Goal: Transaction & Acquisition: Purchase product/service

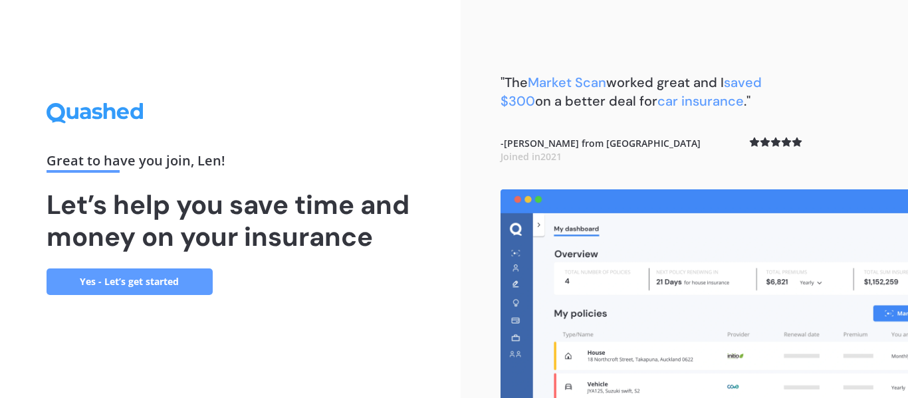
click at [108, 279] on link "Yes - Let’s get started" at bounding box center [130, 282] width 166 height 27
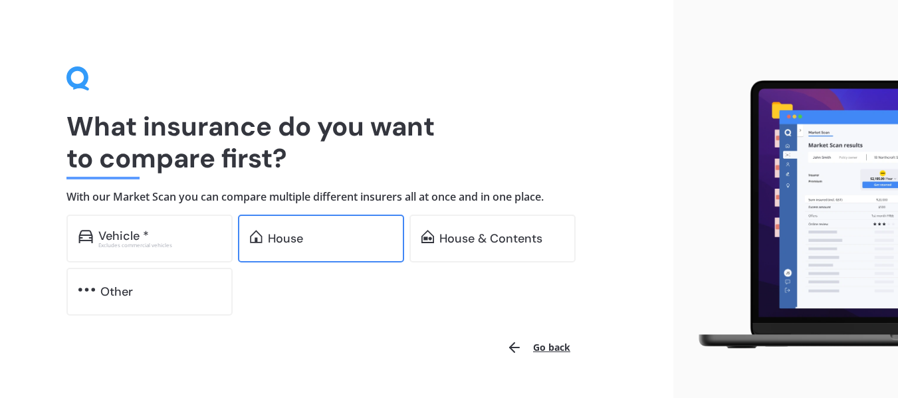
click at [285, 233] on div "House" at bounding box center [285, 238] width 35 height 13
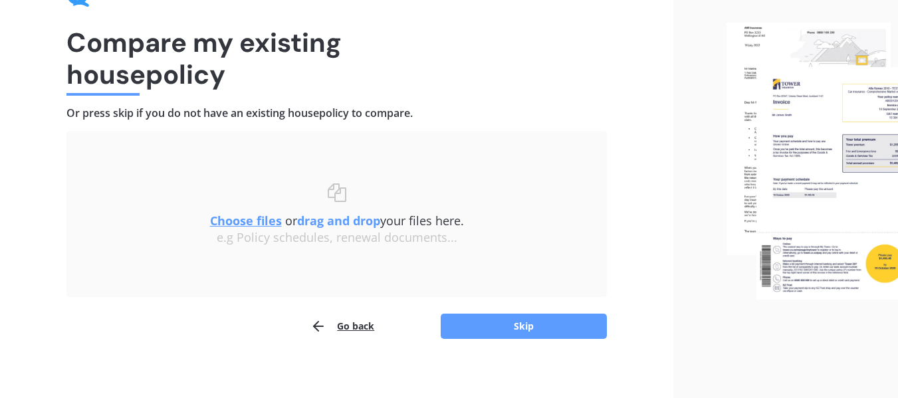
scroll to position [92, 0]
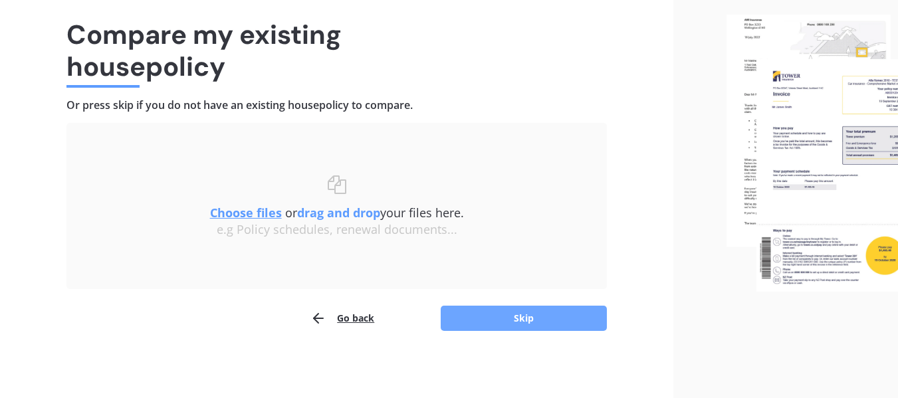
click at [538, 309] on button "Skip" at bounding box center [524, 318] width 166 height 25
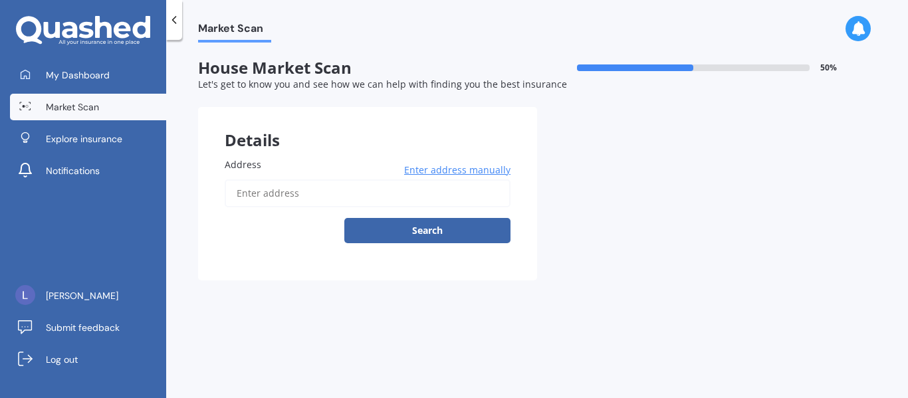
click at [458, 170] on span "Enter address manually" at bounding box center [457, 170] width 106 height 13
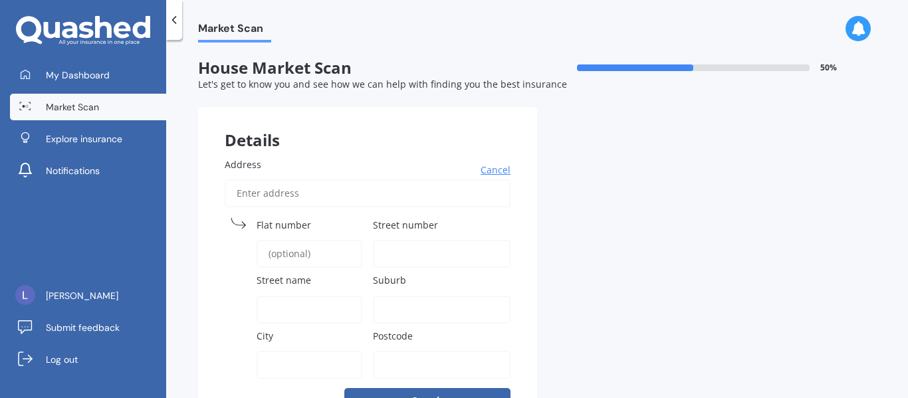
click at [395, 227] on span "Street number" at bounding box center [405, 225] width 65 height 13
click at [395, 240] on input "Street number" at bounding box center [442, 254] width 138 height 28
type input "40"
type input "[STREET_ADDRESS][PERSON_NAME]"
type input "[PERSON_NAME][GEOGRAPHIC_DATA]"
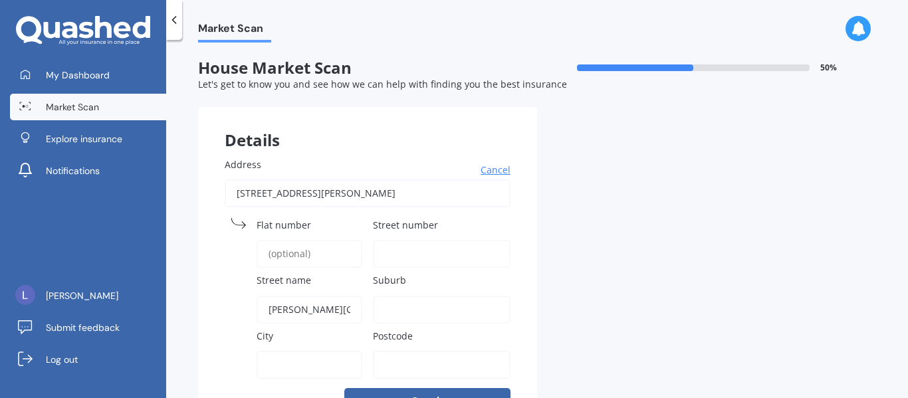
type input "Pahiatua"
type input "4910"
click at [417, 221] on span "Street number" at bounding box center [405, 225] width 65 height 13
click at [417, 240] on input "Street number" at bounding box center [442, 254] width 138 height 28
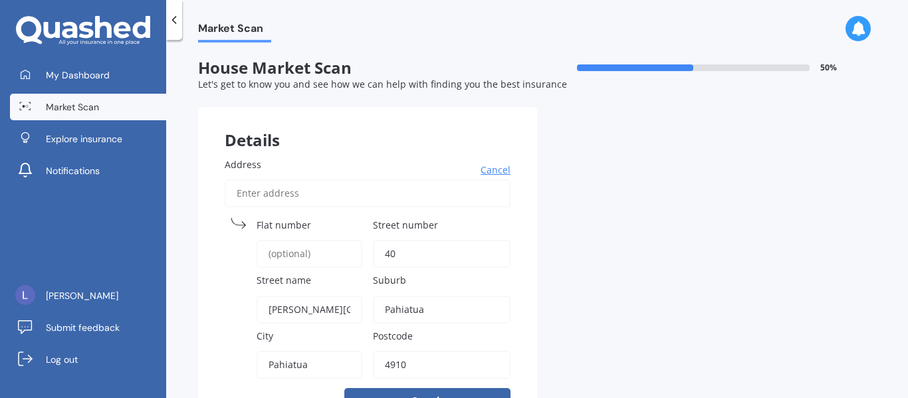
type input "40"
click at [622, 195] on div "Details Address Cancel Search Flat number Street number [GEOGRAPHIC_DATA] name …" at bounding box center [537, 273] width 678 height 332
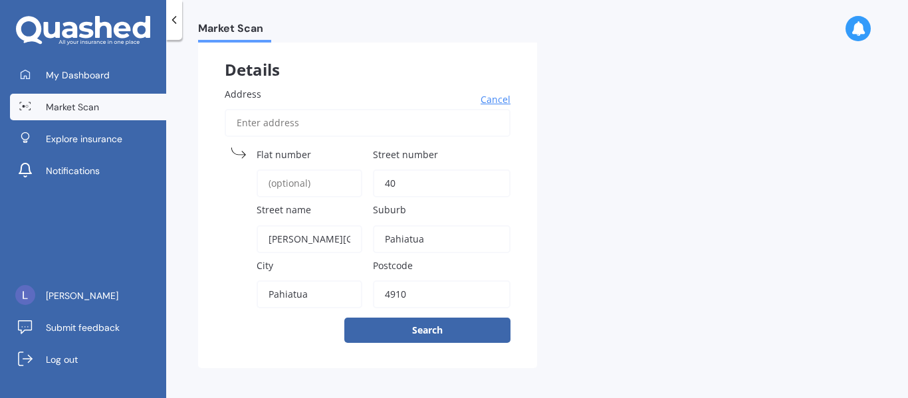
scroll to position [75, 0]
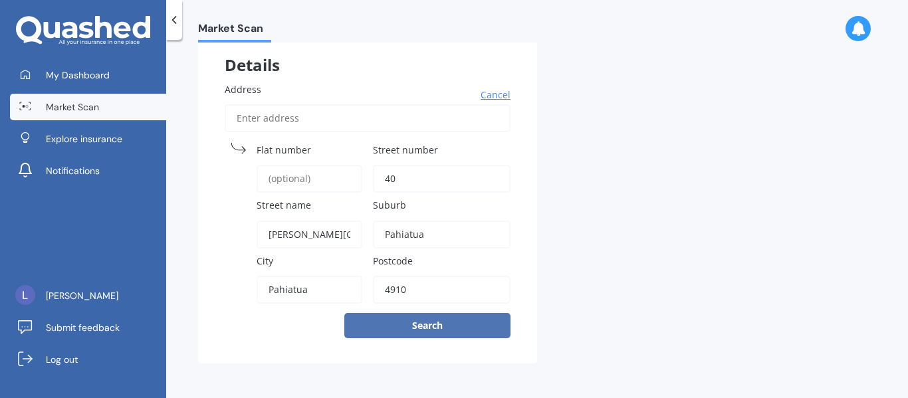
click at [421, 320] on button "Search" at bounding box center [427, 325] width 166 height 25
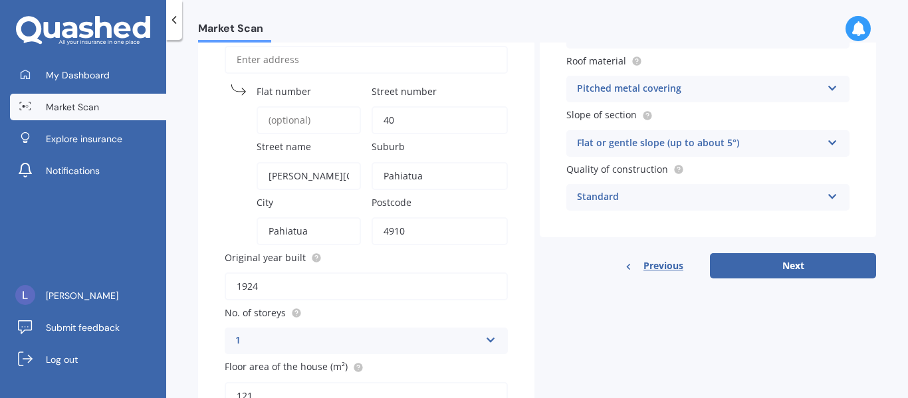
scroll to position [128, 0]
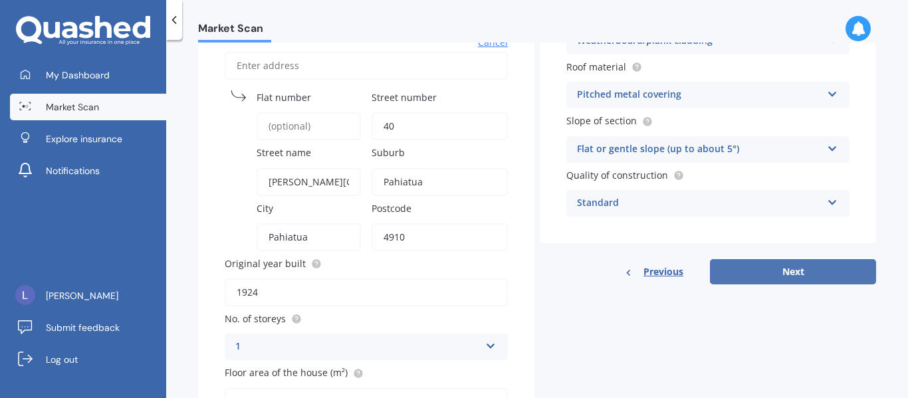
click at [798, 266] on button "Next" at bounding box center [793, 271] width 166 height 25
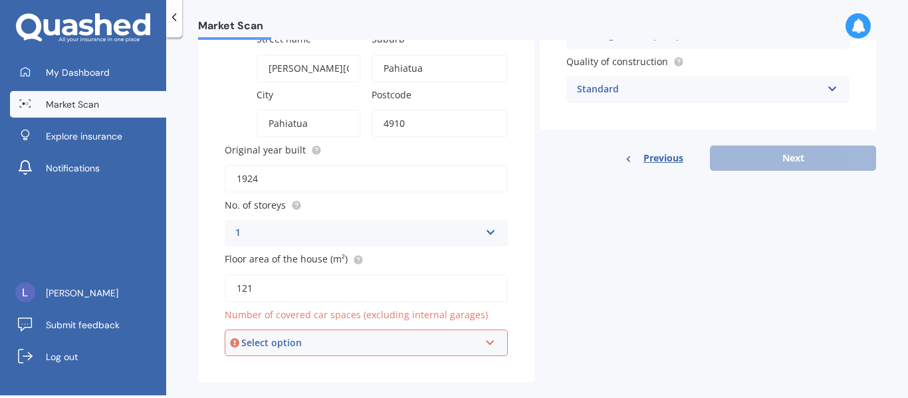
scroll to position [261, 0]
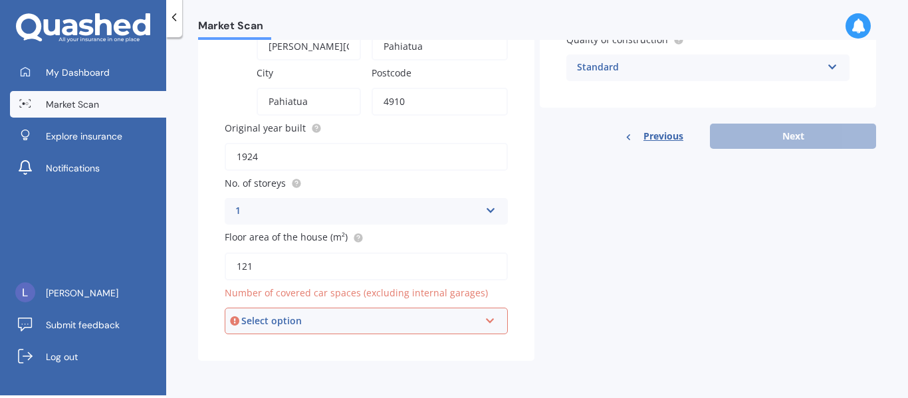
click at [485, 318] on icon at bounding box center [490, 318] width 11 height 9
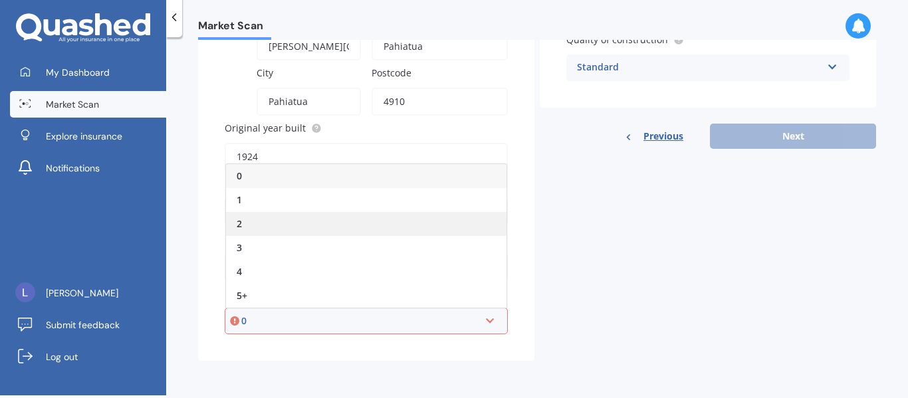
click at [254, 221] on div "2" at bounding box center [366, 224] width 281 height 24
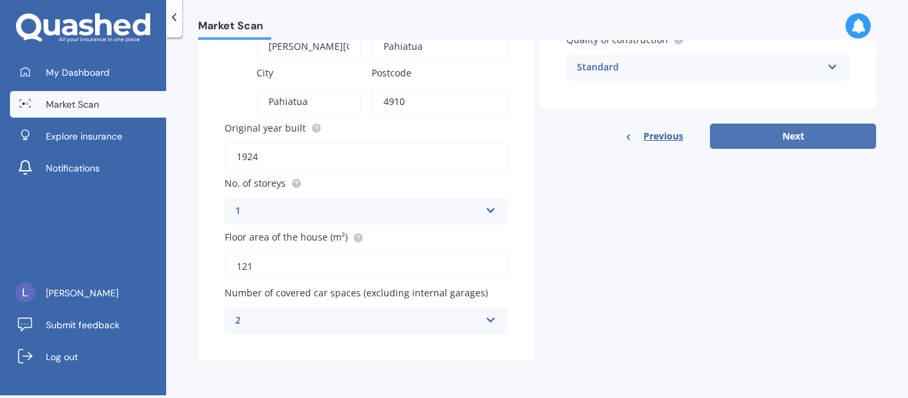
click at [790, 131] on button "Next" at bounding box center [793, 136] width 166 height 25
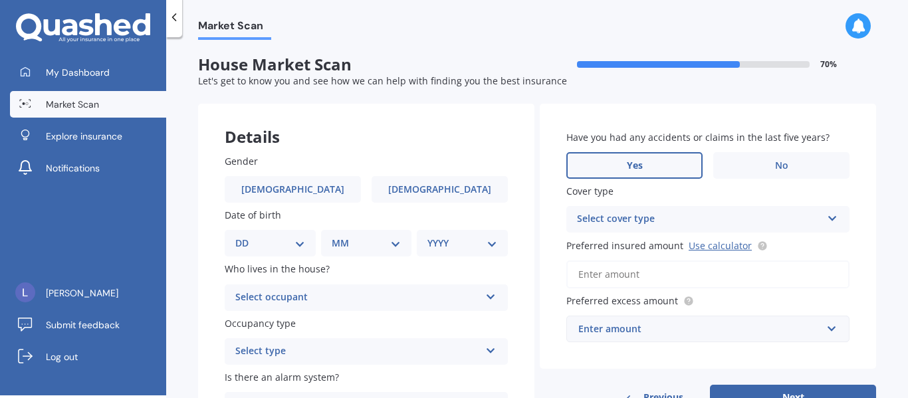
scroll to position [0, 0]
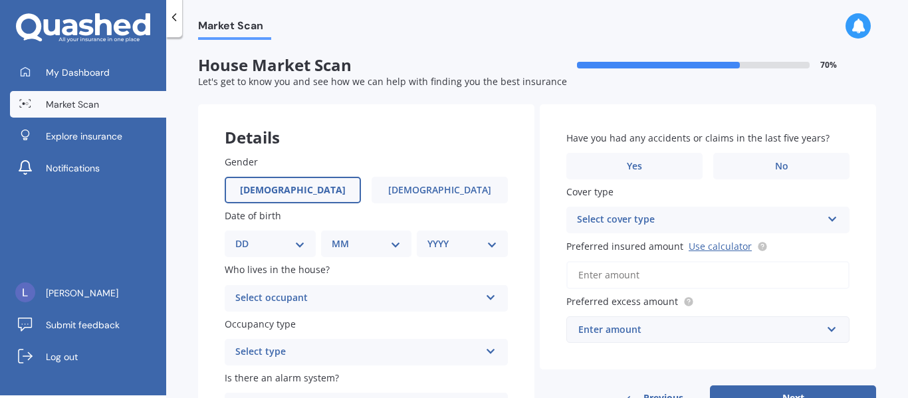
click at [291, 185] on span "[DEMOGRAPHIC_DATA]" at bounding box center [293, 190] width 106 height 11
click at [0, 0] on input "[DEMOGRAPHIC_DATA]" at bounding box center [0, 0] width 0 height 0
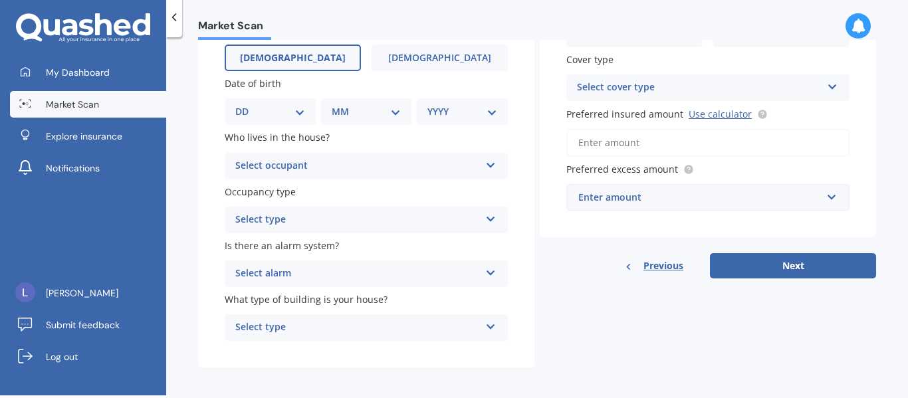
scroll to position [133, 0]
click at [241, 110] on select "DD 01 02 03 04 05 06 07 08 09 10 11 12 13 14 15 16 17 18 19 20 21 22 23 24 25 2…" at bounding box center [270, 111] width 70 height 15
select select "18"
click at [246, 104] on select "DD 01 02 03 04 05 06 07 08 09 10 11 12 13 14 15 16 17 18 19 20 21 22 23 24 25 2…" at bounding box center [270, 111] width 70 height 15
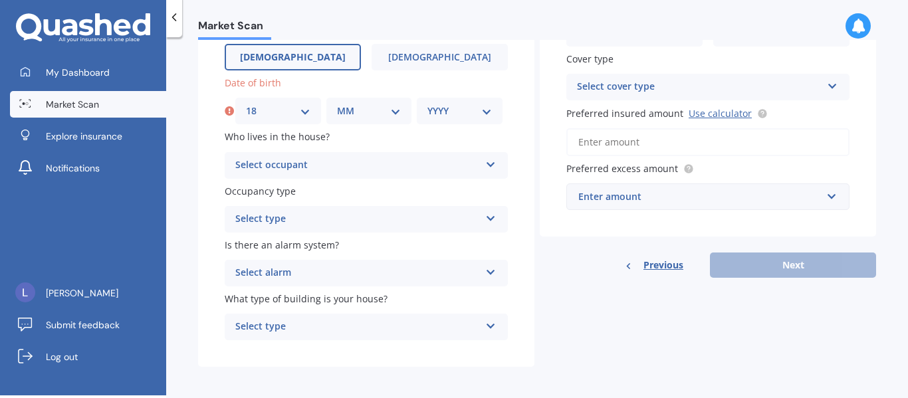
click at [348, 108] on select "MM 01 02 03 04 05 06 07 08 09 10 11 12" at bounding box center [369, 111] width 64 height 15
select select "04"
click at [337, 104] on select "MM 01 02 03 04 05 06 07 08 09 10 11 12" at bounding box center [369, 111] width 64 height 15
click at [437, 108] on select "YYYY 2009 2008 2007 2006 2005 2004 2003 2002 2001 2000 1999 1998 1997 1996 1995…" at bounding box center [459, 111] width 64 height 15
select select "1956"
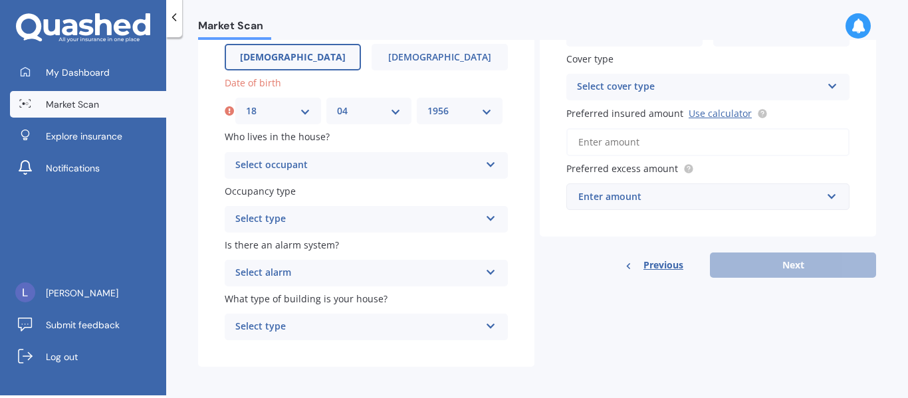
click at [427, 104] on select "YYYY 2009 2008 2007 2006 2005 2004 2003 2002 2001 2000 1999 1998 1997 1996 1995…" at bounding box center [459, 111] width 64 height 15
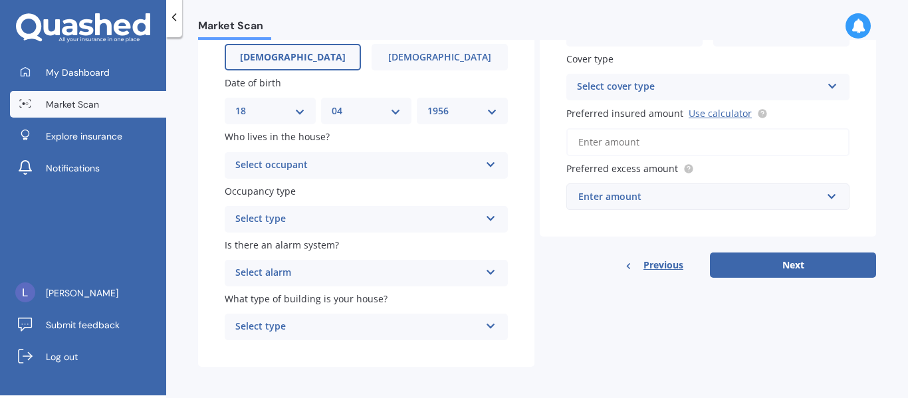
click at [332, 164] on div "Select occupant" at bounding box center [357, 166] width 245 height 16
click at [282, 190] on div "Owner" at bounding box center [366, 191] width 282 height 24
click at [283, 217] on div "Select type" at bounding box center [357, 219] width 245 height 16
click at [278, 245] on span "Permanent" at bounding box center [261, 245] width 51 height 13
click at [279, 269] on div "Select alarm" at bounding box center [357, 273] width 245 height 16
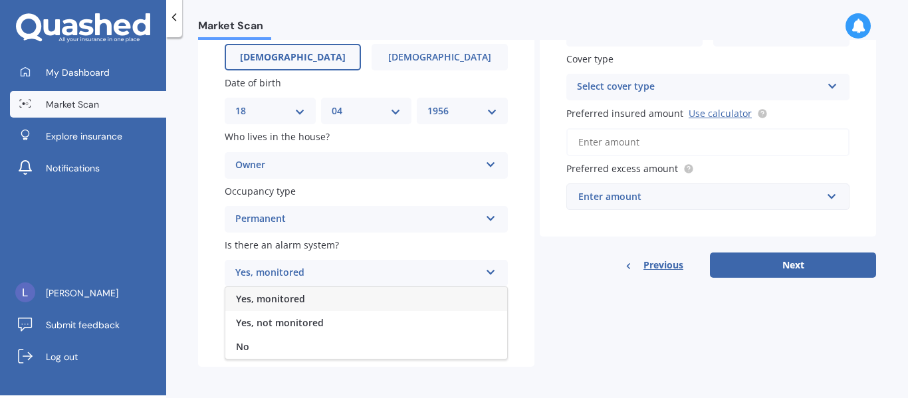
click at [278, 345] on div "No" at bounding box center [366, 347] width 282 height 24
click at [334, 326] on div "Select type" at bounding box center [357, 327] width 245 height 16
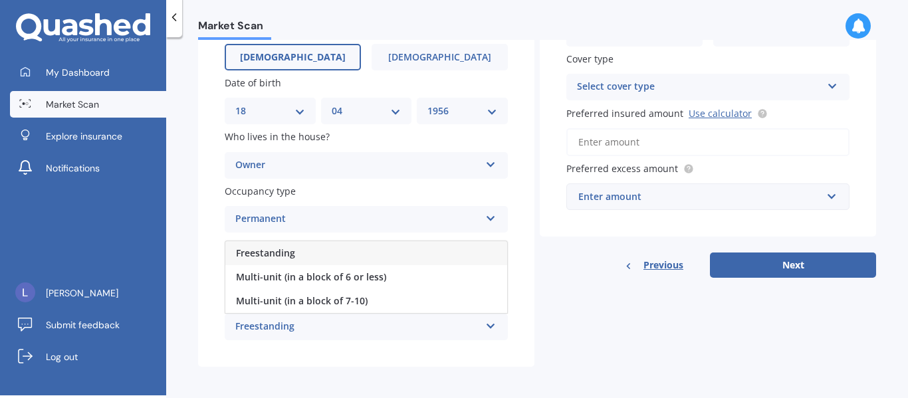
click at [277, 249] on span "Freestanding" at bounding box center [265, 253] width 59 height 13
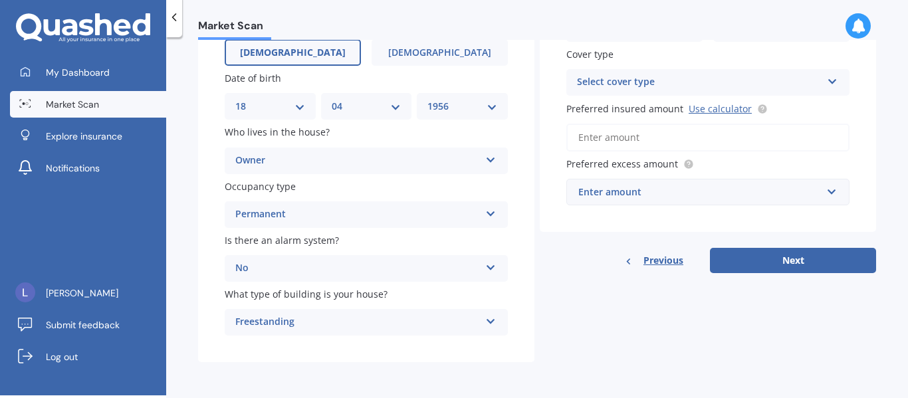
scroll to position [139, 0]
click at [818, 76] on div "Select cover type High" at bounding box center [707, 81] width 283 height 27
click at [662, 133] on input "Preferred insured amount Use calculator" at bounding box center [707, 136] width 283 height 28
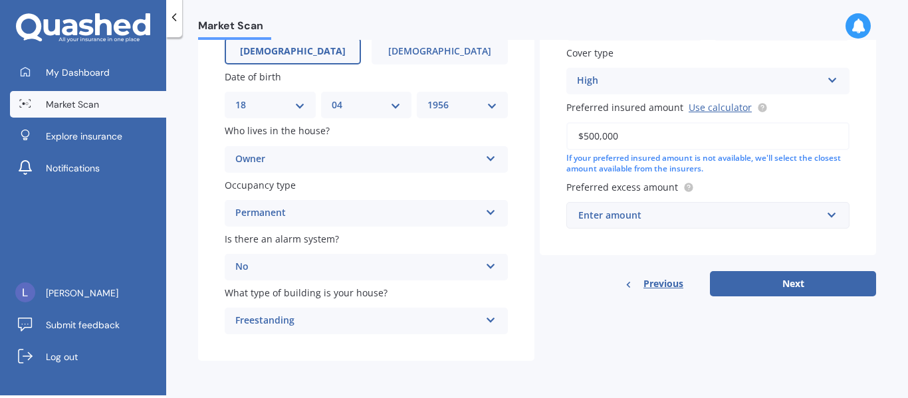
type input "$500,000"
click at [823, 215] on input "text" at bounding box center [703, 215] width 271 height 25
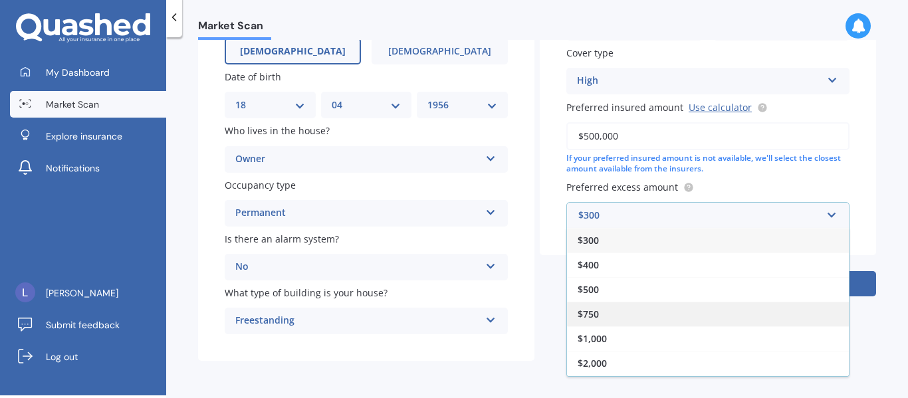
click at [586, 312] on span "$750" at bounding box center [588, 314] width 21 height 13
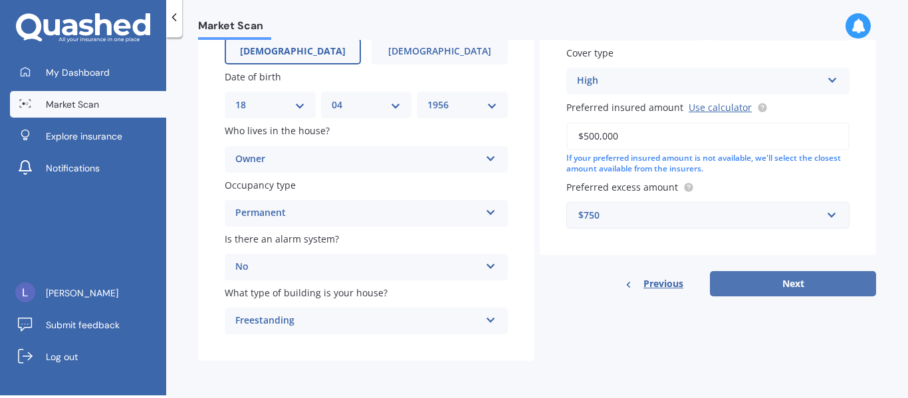
click at [787, 275] on button "Next" at bounding box center [793, 283] width 166 height 25
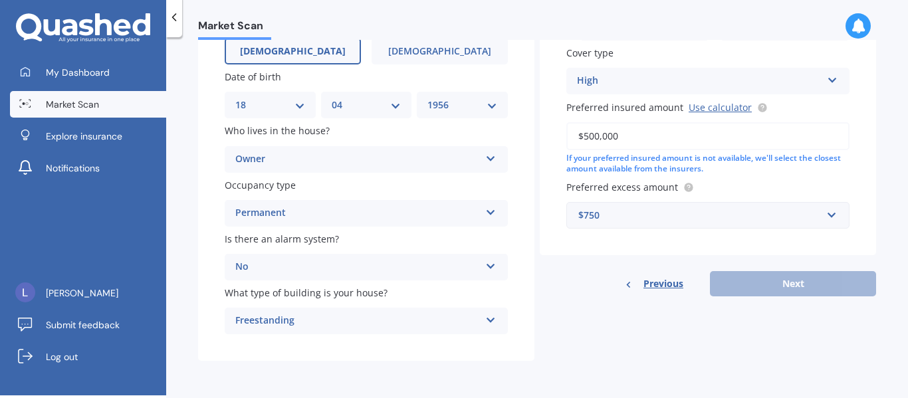
scroll to position [91, 0]
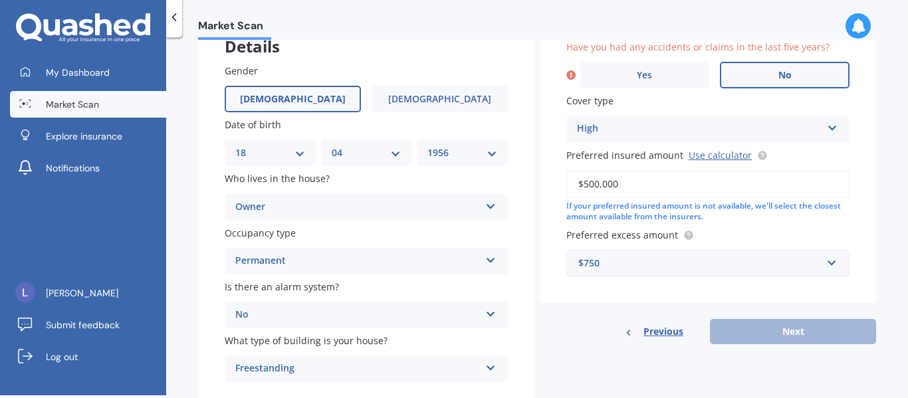
click at [778, 76] on span "No" at bounding box center [784, 75] width 13 height 11
click at [0, 0] on input "No" at bounding box center [0, 0] width 0 height 0
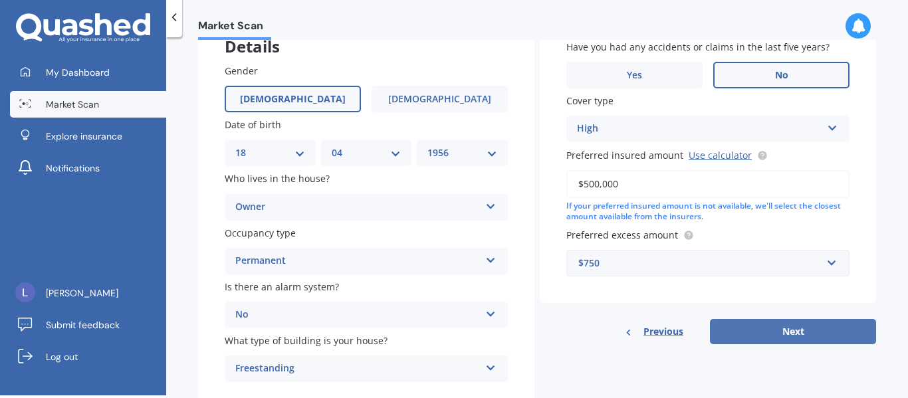
click at [790, 326] on button "Next" at bounding box center [793, 331] width 166 height 25
select select "18"
select select "04"
select select "1956"
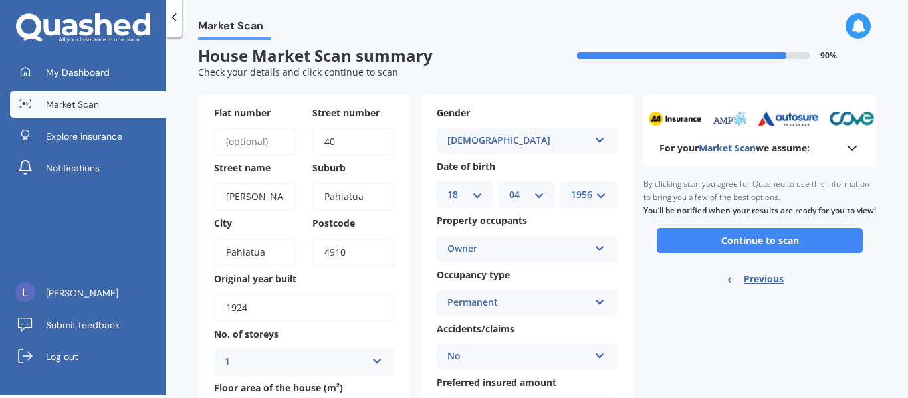
scroll to position [3, 0]
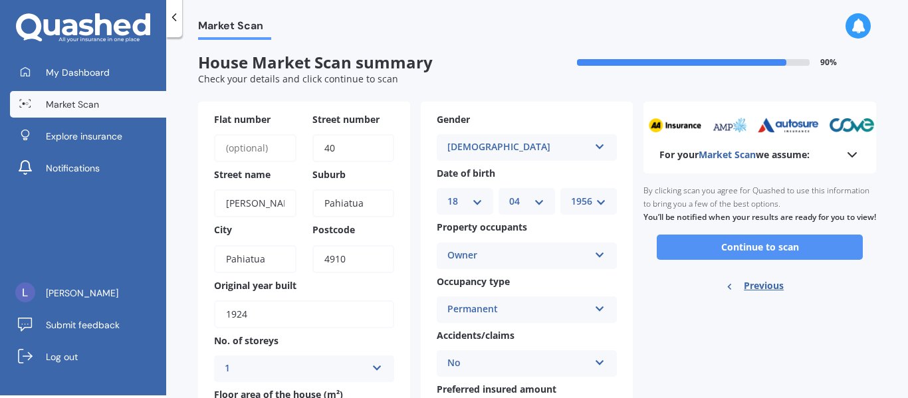
click at [738, 255] on button "Continue to scan" at bounding box center [760, 247] width 206 height 25
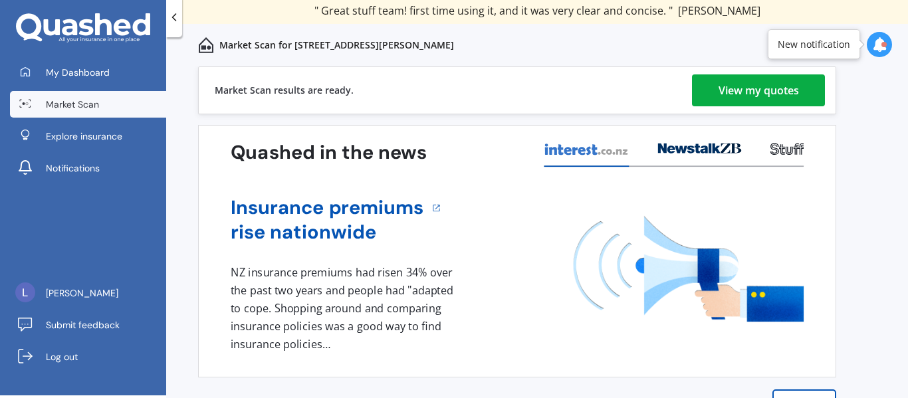
click at [750, 81] on div "View my quotes" at bounding box center [759, 90] width 80 height 32
